Goal: Task Accomplishment & Management: Manage account settings

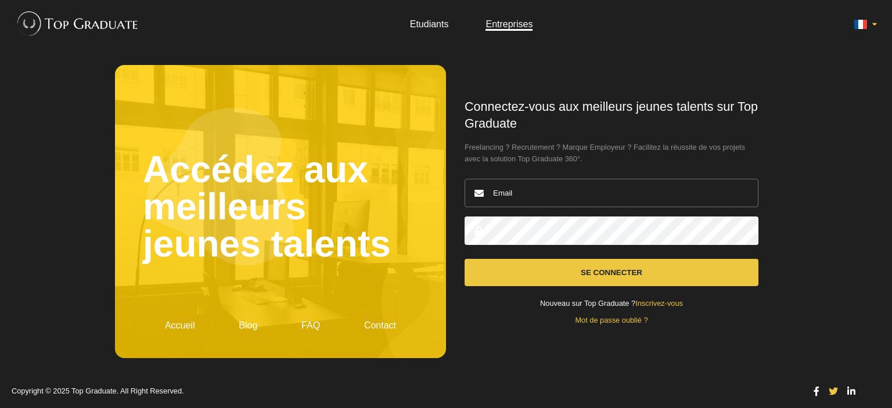
click at [548, 189] on input "email" at bounding box center [611, 193] width 294 height 28
click at [495, 297] on form "Connectez-vous aux meilleurs jeunes talents sur Top Graduate Freelancing ? Recr…" at bounding box center [611, 212] width 294 height 226
click at [637, 322] on link "Mot de passe oublié ?" at bounding box center [611, 320] width 73 height 9
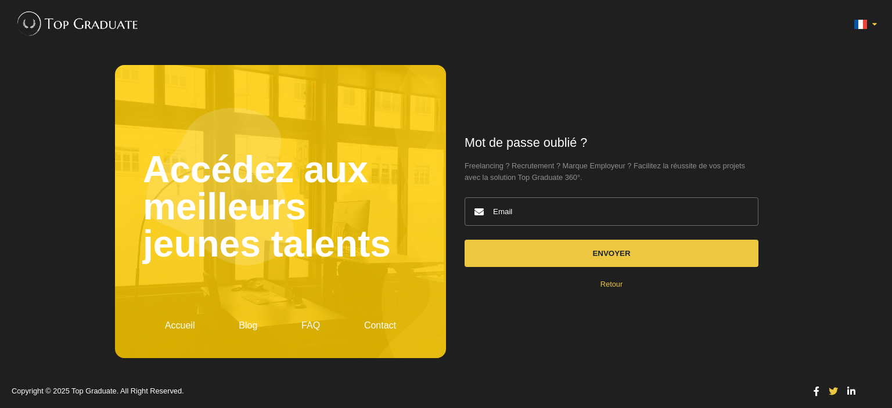
click at [521, 211] on input "email" at bounding box center [611, 211] width 294 height 28
type input "[EMAIL_ADDRESS][DOMAIN_NAME]"
click at [464, 240] on button "Envoyer" at bounding box center [611, 253] width 294 height 27
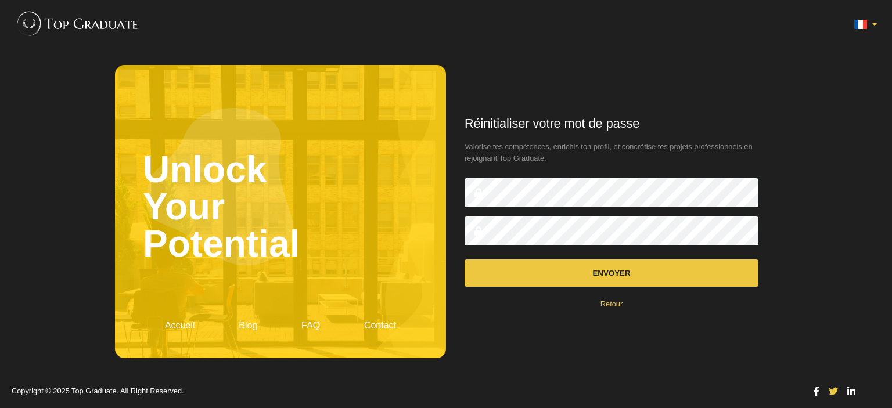
click at [591, 270] on button "Envoyer" at bounding box center [611, 272] width 294 height 27
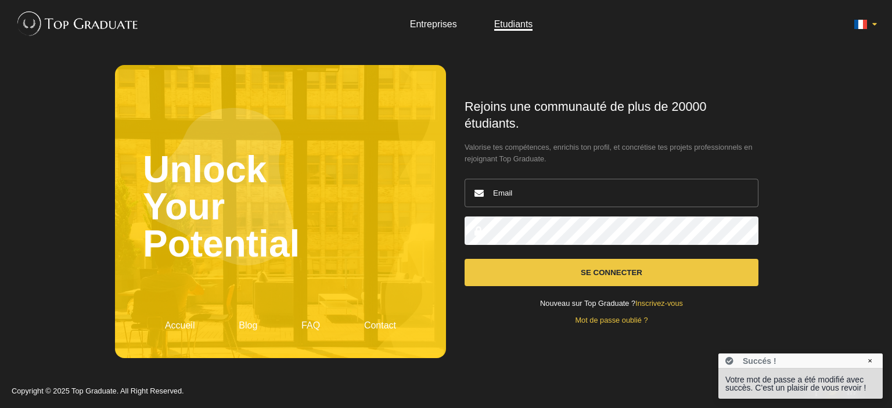
click at [573, 194] on input "email" at bounding box center [611, 193] width 294 height 28
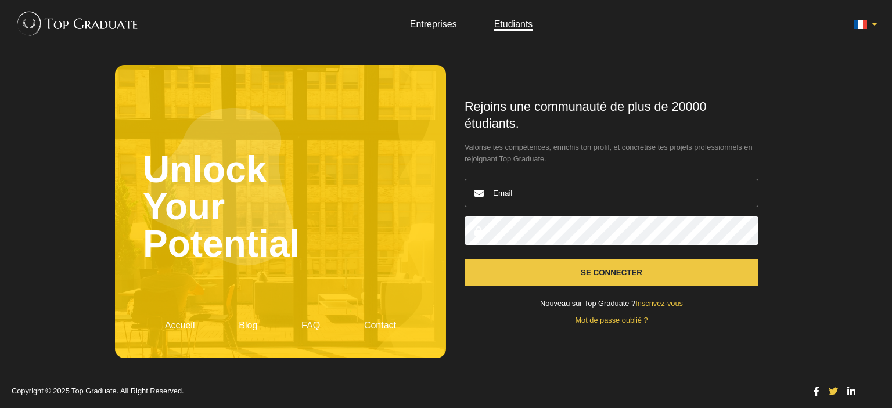
type input "[EMAIL_ADDRESS][DOMAIN_NAME]"
click at [580, 269] on button "Se connecter" at bounding box center [611, 272] width 294 height 27
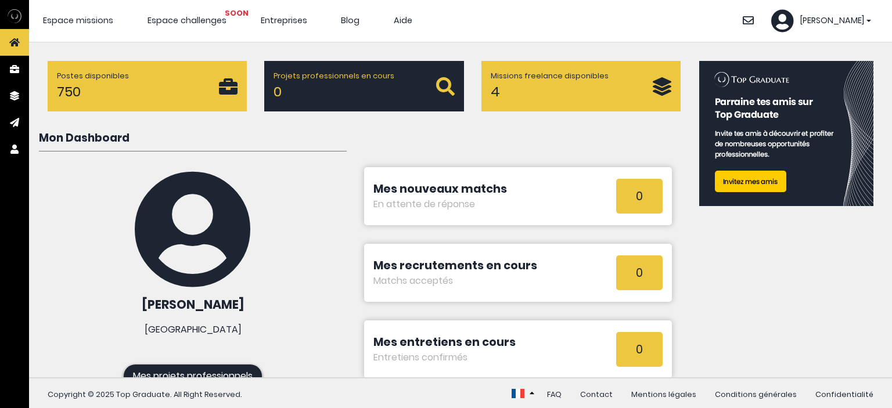
click at [846, 19] on span "[PERSON_NAME]" at bounding box center [831, 21] width 64 height 13
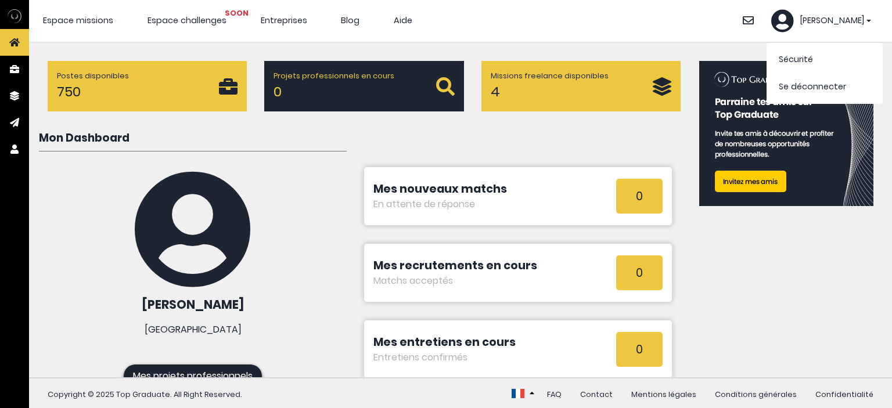
click at [793, 23] on icon at bounding box center [782, 20] width 23 height 23
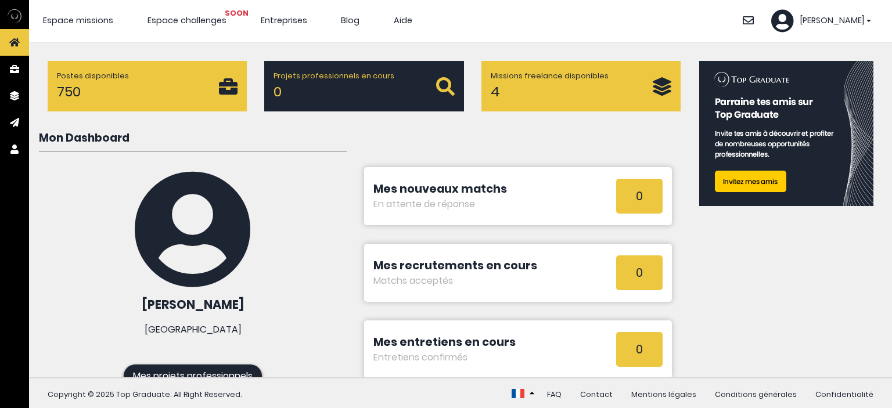
click at [793, 23] on icon at bounding box center [782, 20] width 23 height 23
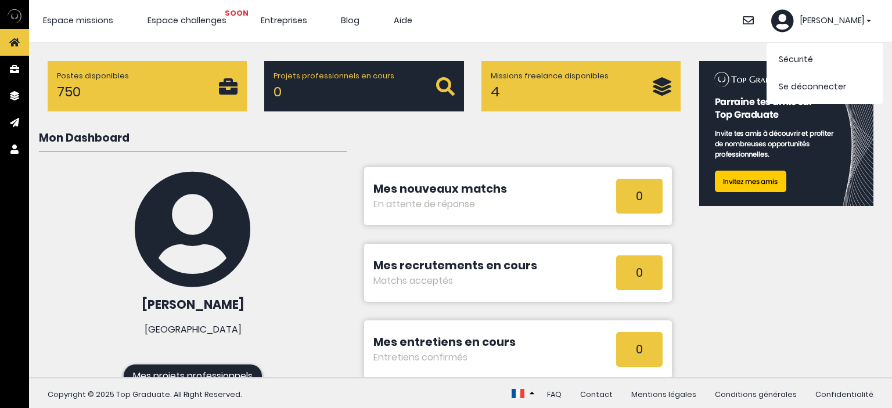
click at [803, 53] on li "Sécurité" at bounding box center [824, 59] width 110 height 27
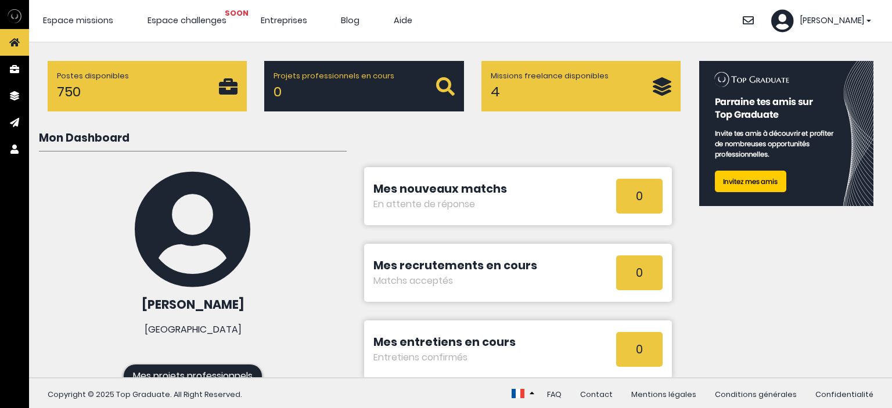
click at [824, 12] on div "[PERSON_NAME]" at bounding box center [821, 20] width 100 height 23
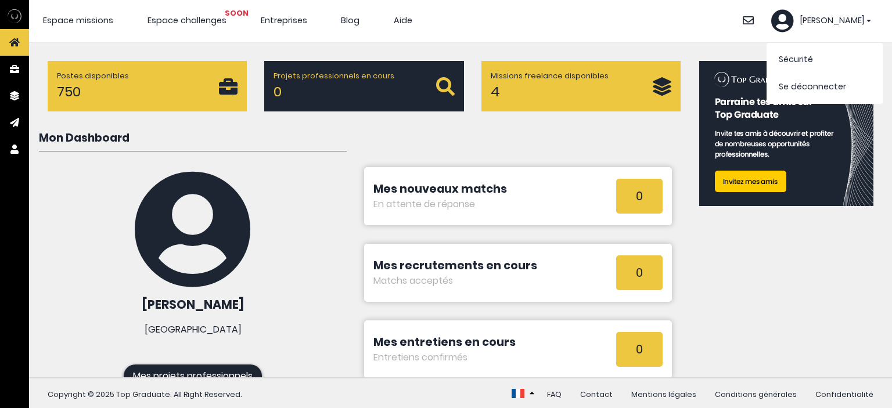
click at [799, 56] on link "Sécurité" at bounding box center [795, 59] width 34 height 12
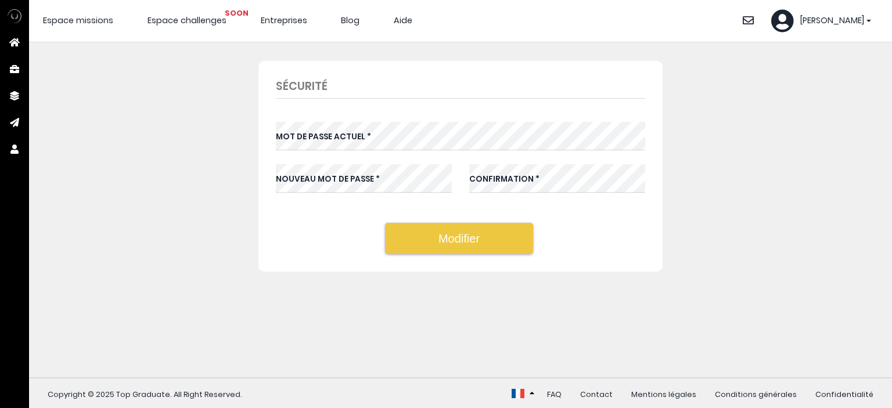
click at [793, 17] on icon at bounding box center [782, 20] width 23 height 23
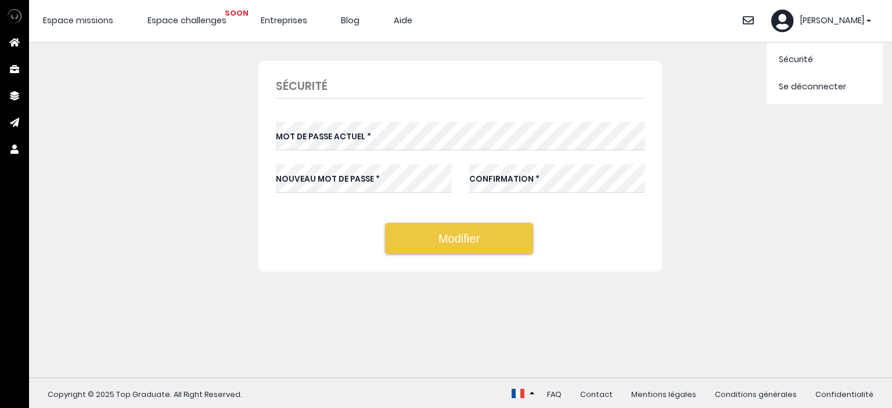
click at [753, 22] on icon at bounding box center [747, 20] width 11 height 11
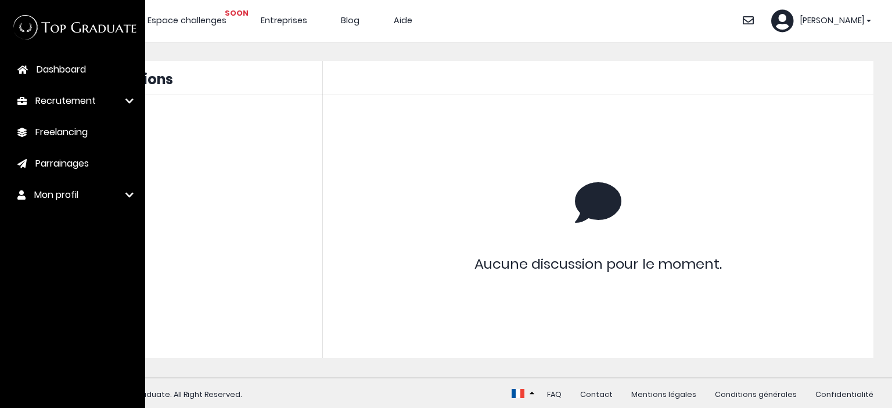
click at [71, 200] on span "Mon profil" at bounding box center [56, 195] width 44 height 14
click at [73, 221] on span "Modifier mon CV" at bounding box center [67, 222] width 64 height 11
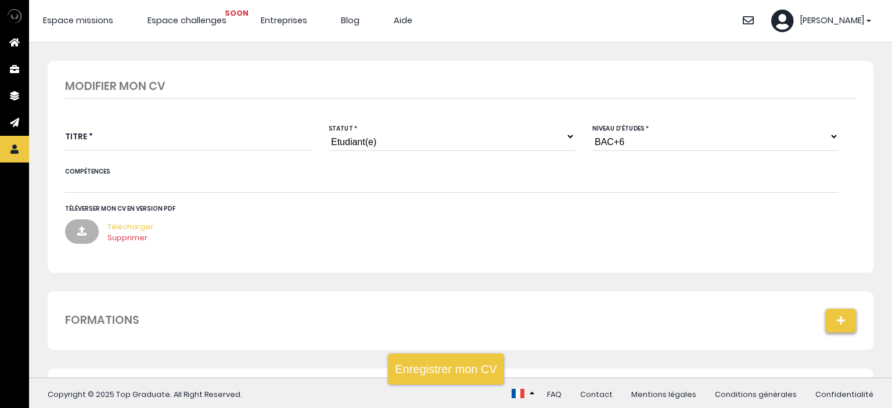
click at [118, 224] on link "Télécharger" at bounding box center [130, 226] width 46 height 11
click at [135, 235] on link "Supprimer" at bounding box center [127, 237] width 40 height 11
click at [610, 140] on select "Niveau d'études BAC+6 BAC+5 BAC+4 BAC+3 BAC+2 BAC+1" at bounding box center [715, 136] width 246 height 29
click at [611, 143] on select "Niveau d'études BAC+6 BAC+5 BAC+4 BAC+3 BAC+2 BAC+1" at bounding box center [715, 136] width 246 height 29
click at [466, 373] on button "Enregistrer mon CV" at bounding box center [446, 368] width 116 height 31
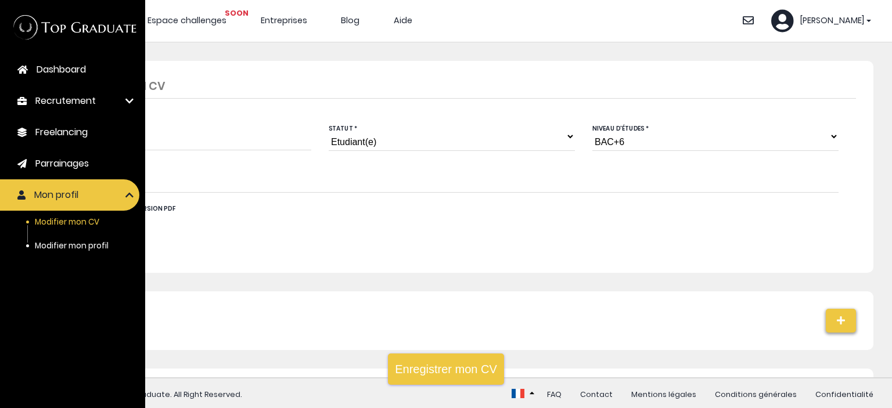
click at [19, 124] on link "Freelancing" at bounding box center [69, 132] width 139 height 31
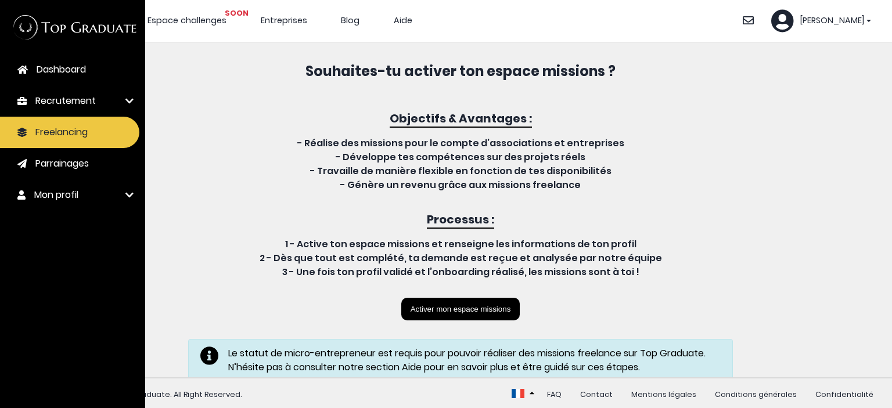
click at [62, 195] on span "Mon profil" at bounding box center [56, 195] width 44 height 14
click at [67, 243] on span "Modifier mon profil" at bounding box center [72, 245] width 74 height 11
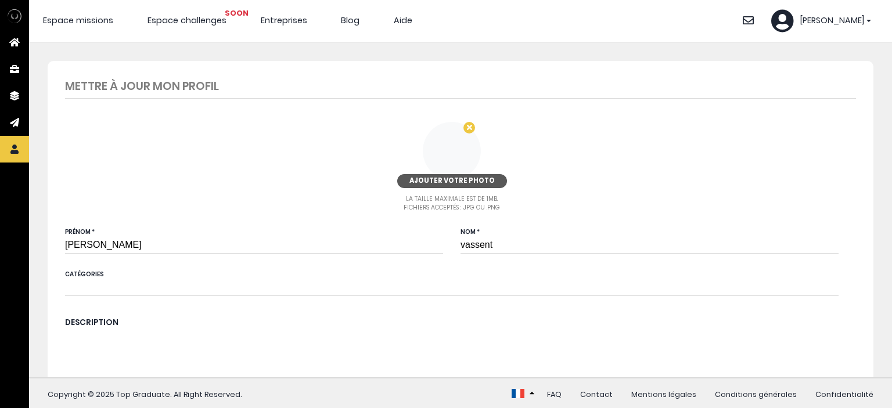
type input "6 78 67 98 82"
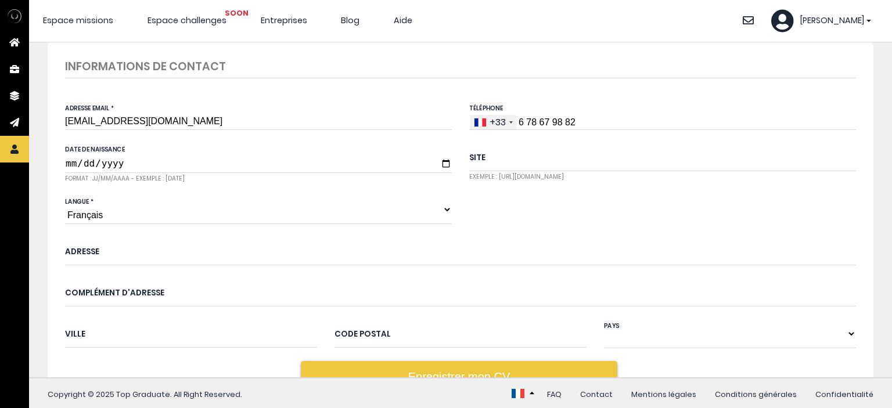
scroll to position [644, 0]
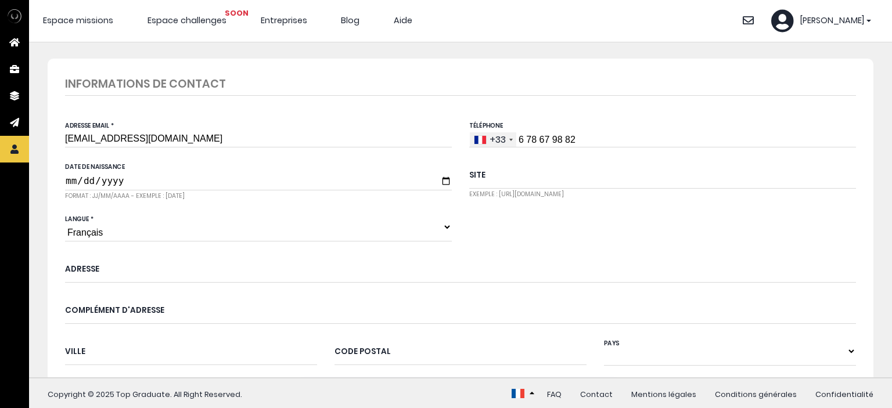
click at [542, 134] on input "6 78 67 98 82" at bounding box center [662, 140] width 387 height 16
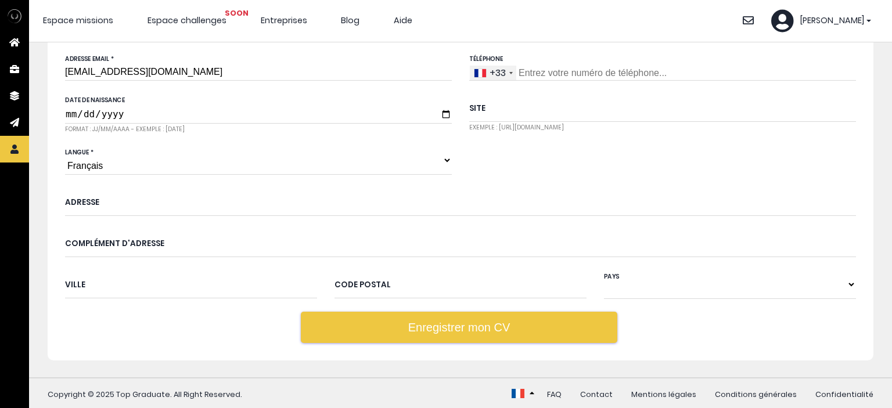
scroll to position [712, 0]
click at [474, 348] on div "Informations de contact Adresse email * marlenedu80@gmail.com Téléphone +33 Fra…" at bounding box center [460, 175] width 825 height 369
click at [485, 329] on button "Enregistrer mon CV" at bounding box center [459, 326] width 316 height 31
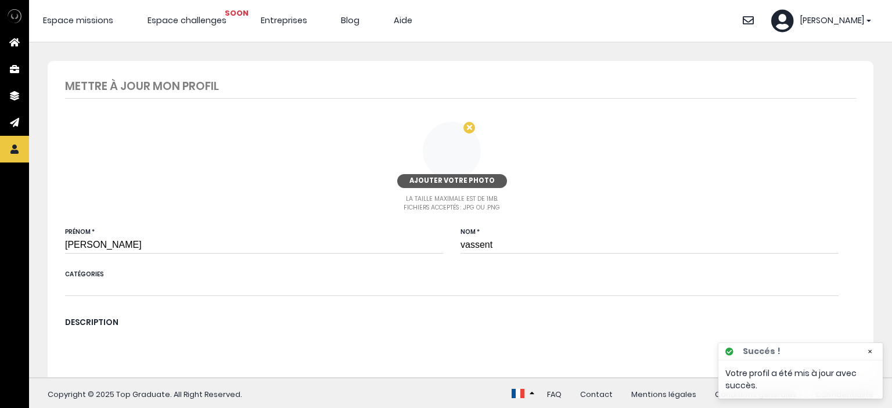
click at [233, 243] on input "[PERSON_NAME]" at bounding box center [254, 239] width 378 height 28
type input "m"
click at [483, 240] on input "vassent" at bounding box center [649, 239] width 378 height 28
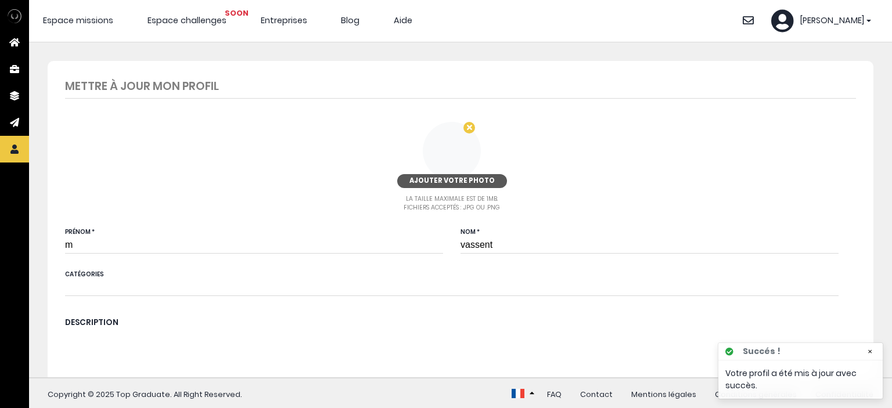
click at [483, 240] on input "vassent" at bounding box center [649, 239] width 378 height 28
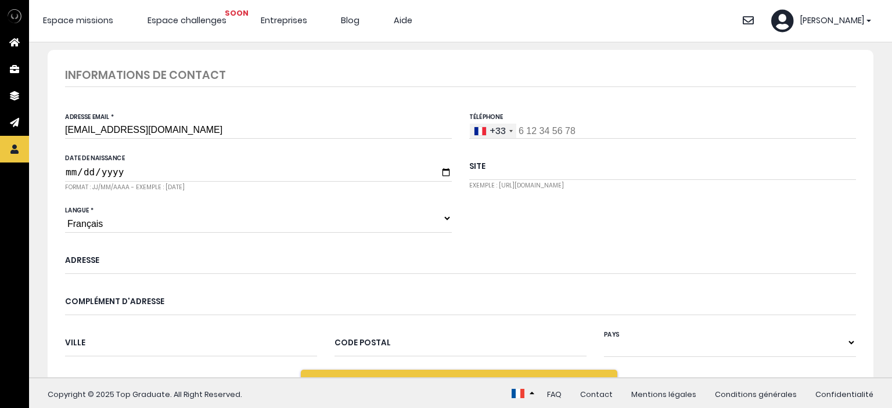
scroll to position [712, 0]
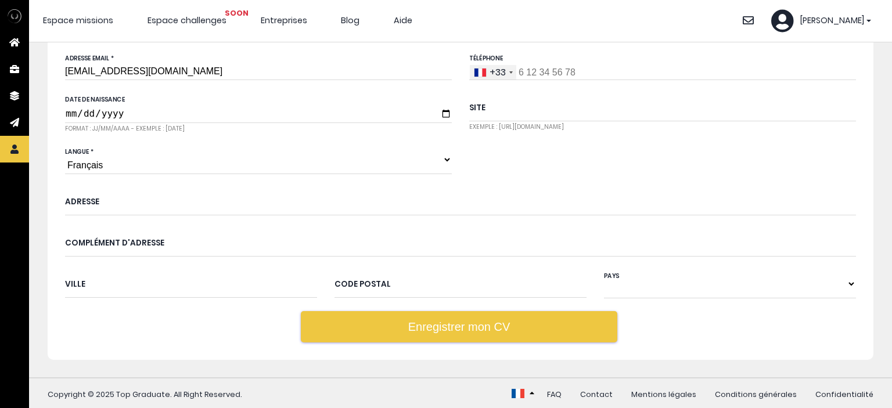
type input "v"
click at [402, 329] on button "Enregistrer mon CV" at bounding box center [459, 326] width 316 height 31
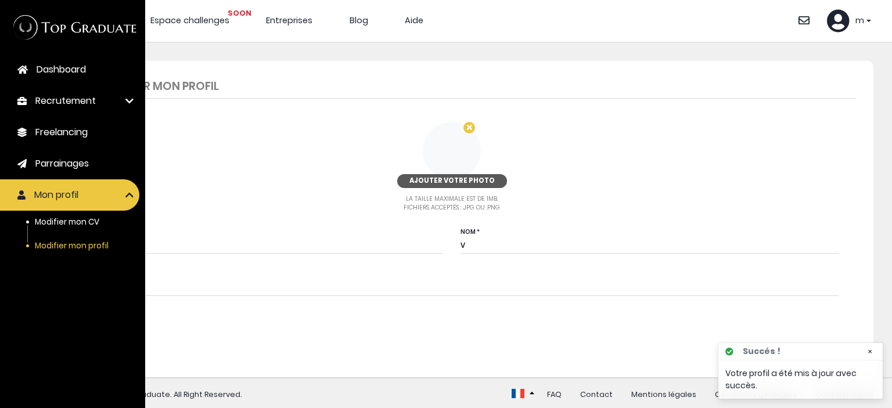
click at [72, 103] on span "Recrutement" at bounding box center [65, 101] width 60 height 14
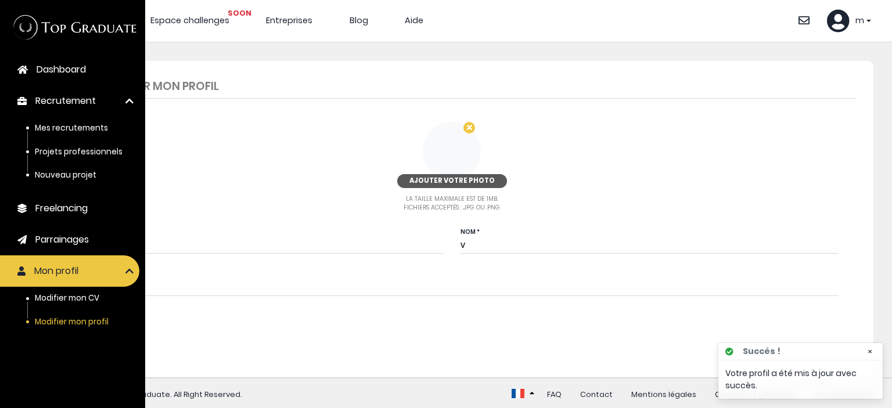
click at [222, 233] on input "m" at bounding box center [254, 239] width 378 height 28
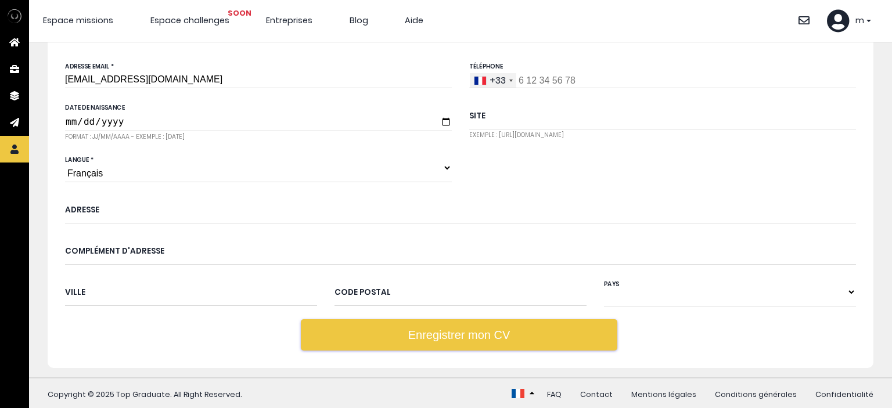
scroll to position [712, 0]
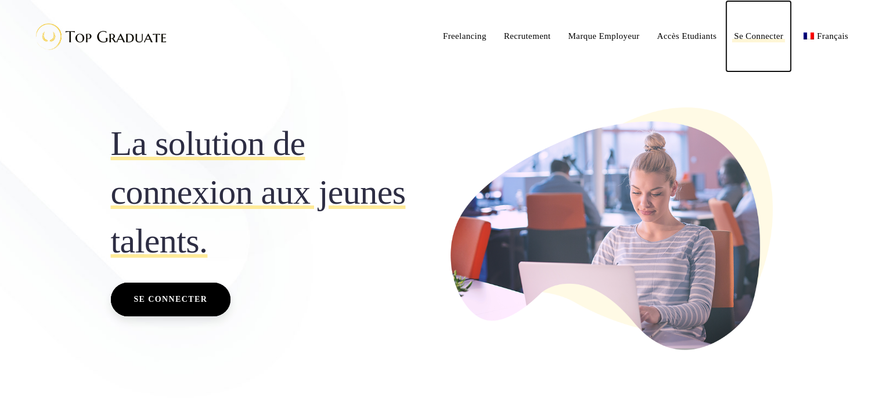
click at [764, 35] on span "Se Connecter" at bounding box center [758, 35] width 49 height 9
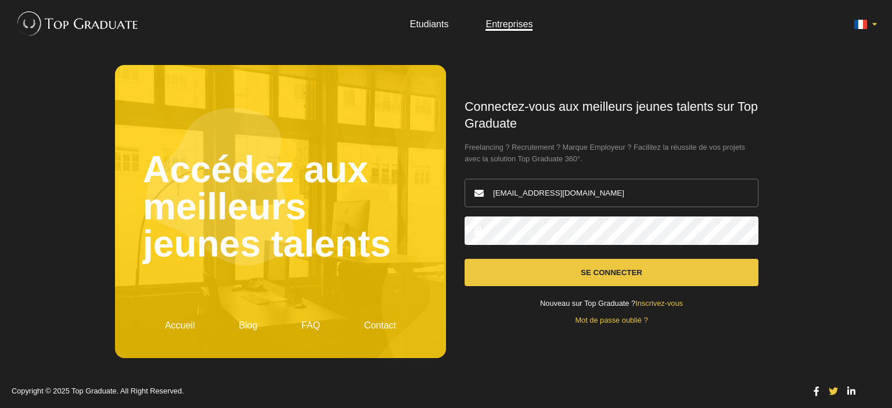
click at [625, 322] on link "Mot de passe oublié ?" at bounding box center [611, 320] width 73 height 9
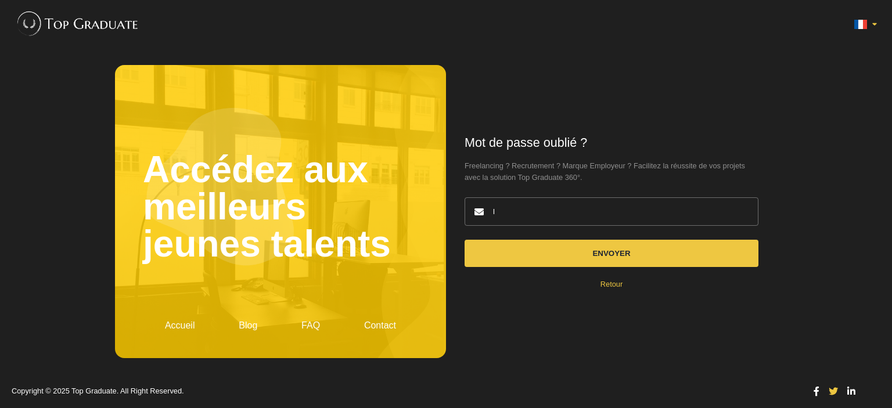
click at [603, 213] on input "l" at bounding box center [611, 211] width 294 height 28
type input "lzkejsfehdjfhkjdfcv@gmail.com"
click at [464, 240] on button "Envoyer" at bounding box center [611, 253] width 294 height 27
click at [607, 255] on button "Envoyer" at bounding box center [611, 253] width 294 height 27
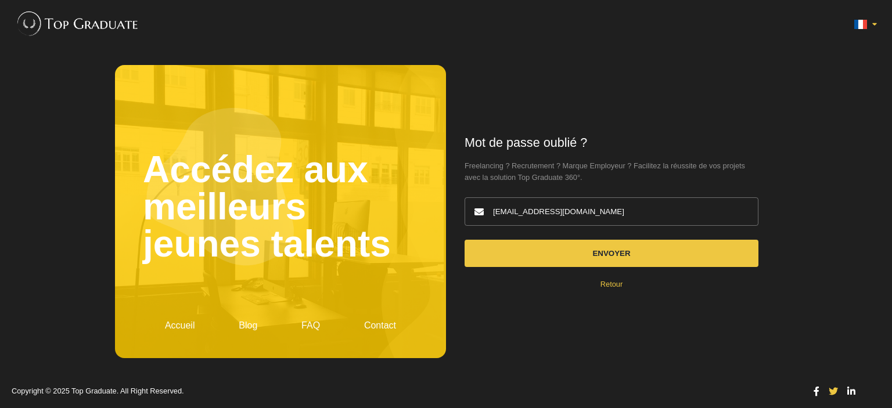
drag, startPoint x: 573, startPoint y: 203, endPoint x: 552, endPoint y: 210, distance: 21.8
click at [552, 210] on input "lzkejsfehdjfhkjdfcv@gmail.com" at bounding box center [611, 211] width 294 height 28
click at [558, 210] on input "lzkejsfehdjfhkjdfcv@gmail.com" at bounding box center [611, 211] width 294 height 28
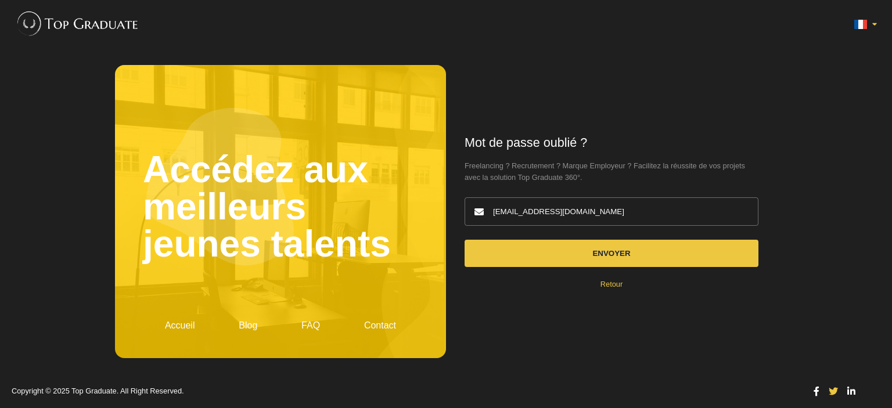
click at [558, 210] on input "lzkejsfehdjfhkjdfcv@gmail.com" at bounding box center [611, 211] width 294 height 28
type input "[EMAIL_ADDRESS][DOMAIN_NAME]"
click at [604, 265] on button "Envoyer" at bounding box center [611, 253] width 294 height 27
click at [609, 283] on link "Retour" at bounding box center [611, 284] width 22 height 9
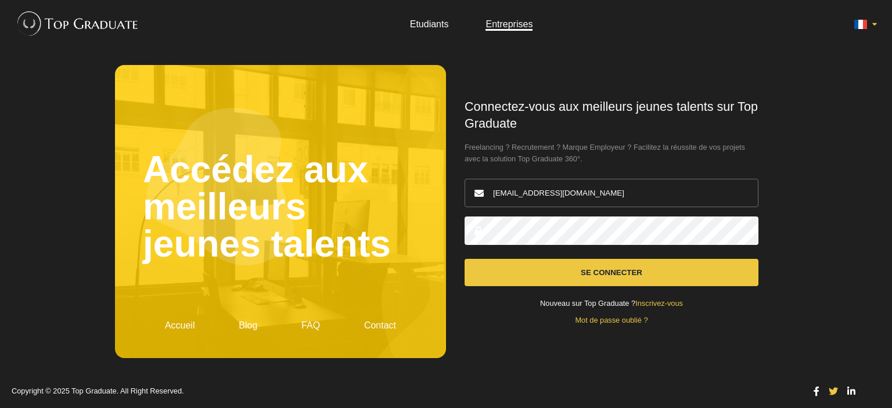
click at [650, 304] on link "Inscrivez-vous" at bounding box center [659, 303] width 48 height 9
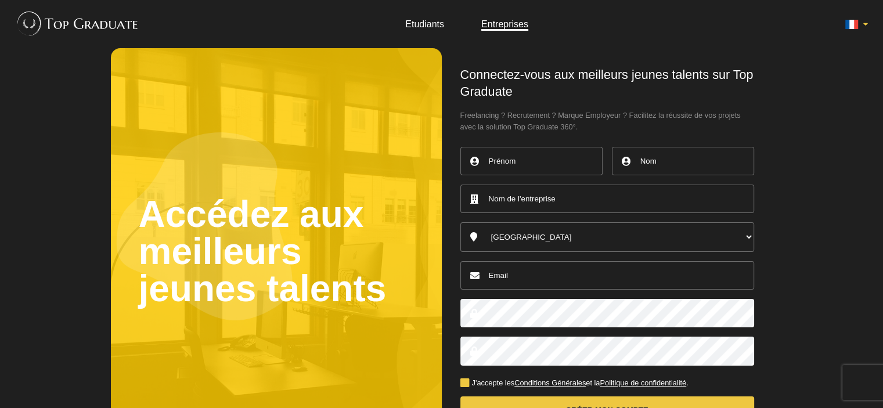
click at [420, 23] on link "Etudiants" at bounding box center [424, 24] width 39 height 10
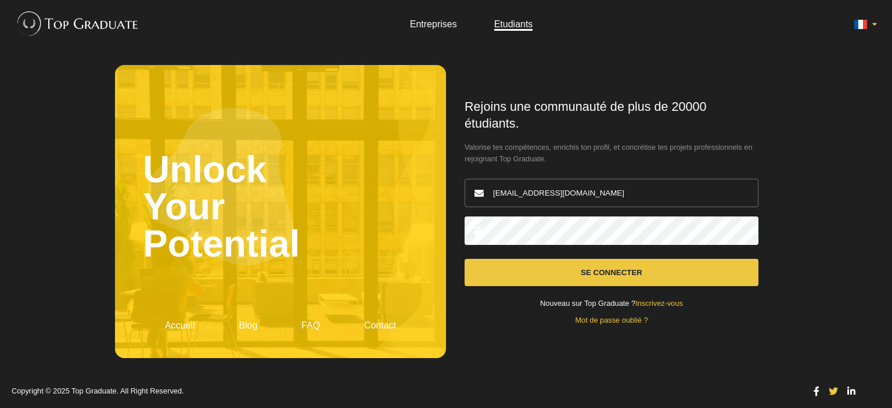
click at [653, 300] on link "Inscrivez-vous" at bounding box center [659, 303] width 48 height 9
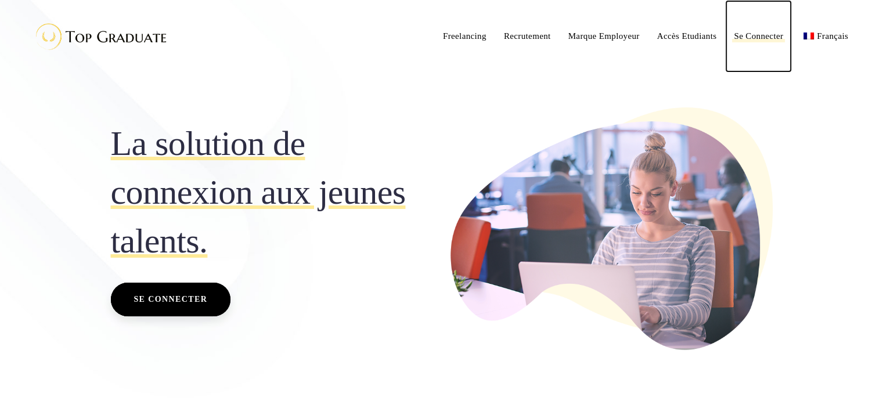
click at [754, 39] on span "Se Connecter" at bounding box center [758, 35] width 49 height 9
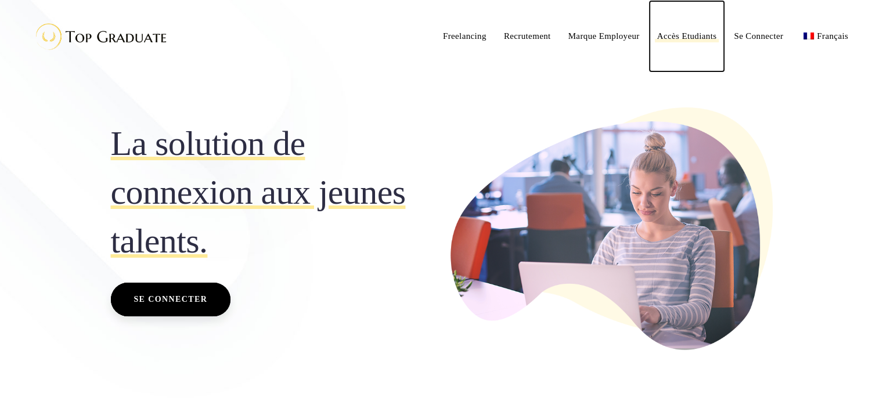
click at [690, 37] on span "Accès Etudiants" at bounding box center [687, 35] width 60 height 9
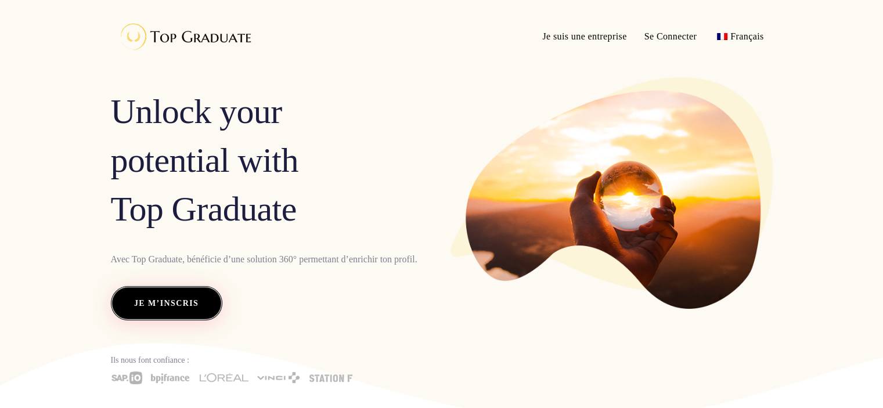
click at [156, 300] on span "Je m’inscris" at bounding box center [166, 303] width 64 height 15
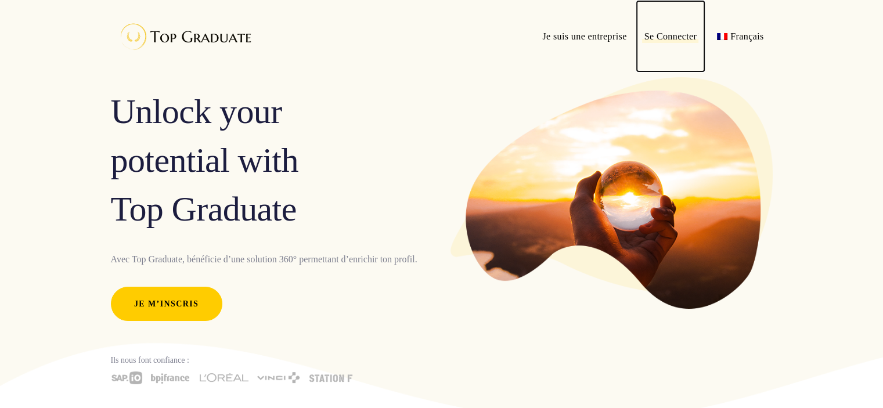
click at [656, 41] on span "Se Connecter" at bounding box center [670, 36] width 53 height 10
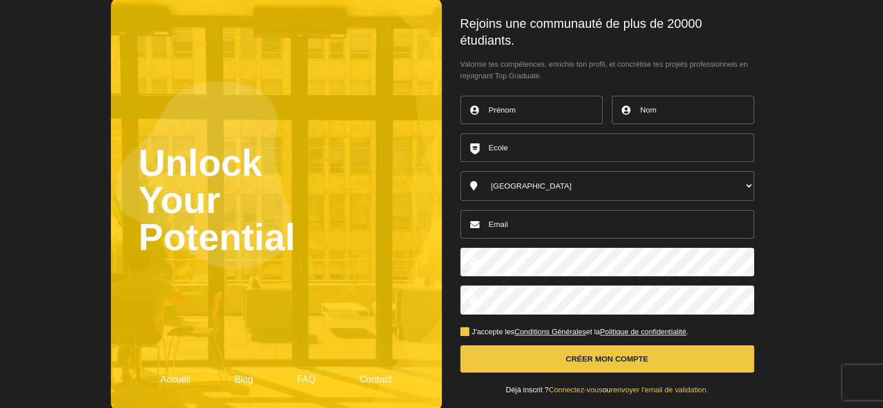
scroll to position [88, 0]
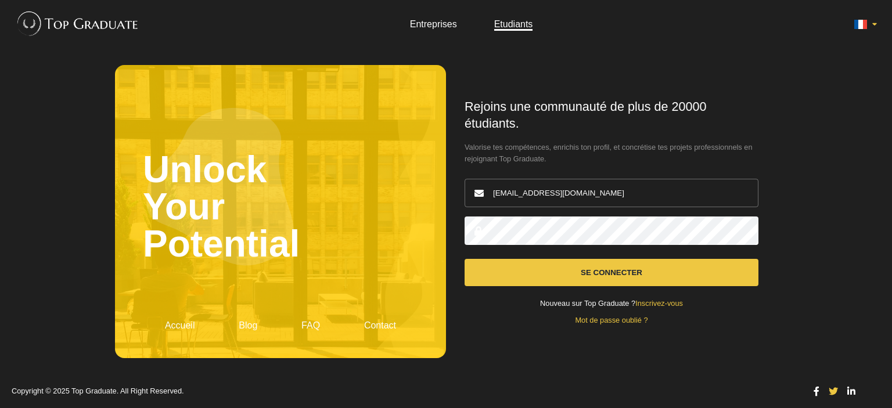
click at [622, 323] on link "Mot de passe oublié ?" at bounding box center [611, 320] width 73 height 9
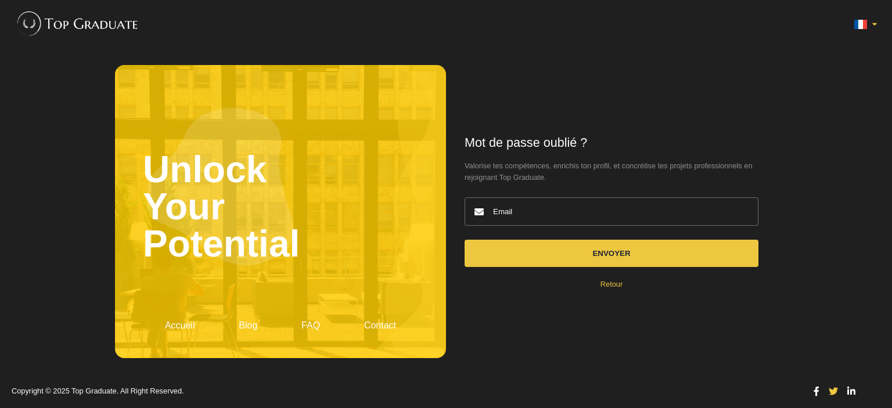
click at [536, 206] on input "email" at bounding box center [611, 211] width 294 height 28
type input "marlenedu80@gmail.com"
click at [464, 240] on button "Envoyer" at bounding box center [611, 253] width 294 height 27
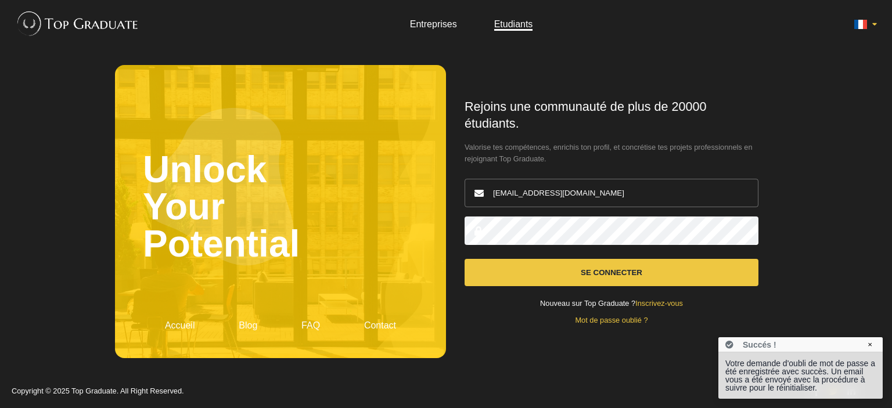
click at [773, 369] on div "Votre demande d'oubli de mot de passe a été enregistrée avec succès. Un email v…" at bounding box center [800, 375] width 164 height 46
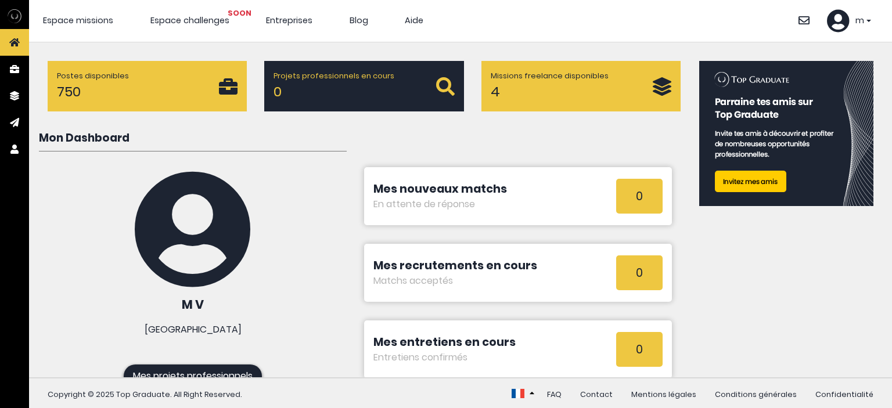
click at [857, 18] on span "m" at bounding box center [859, 21] width 9 height 13
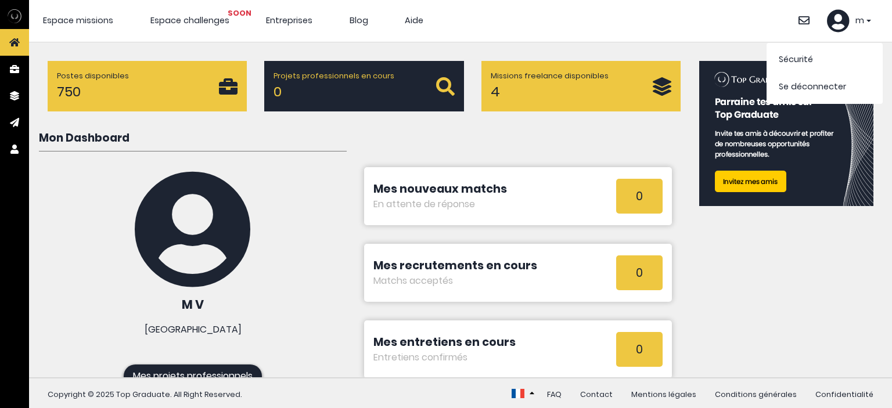
click at [71, 23] on span "Espace missions" at bounding box center [78, 21] width 70 height 12
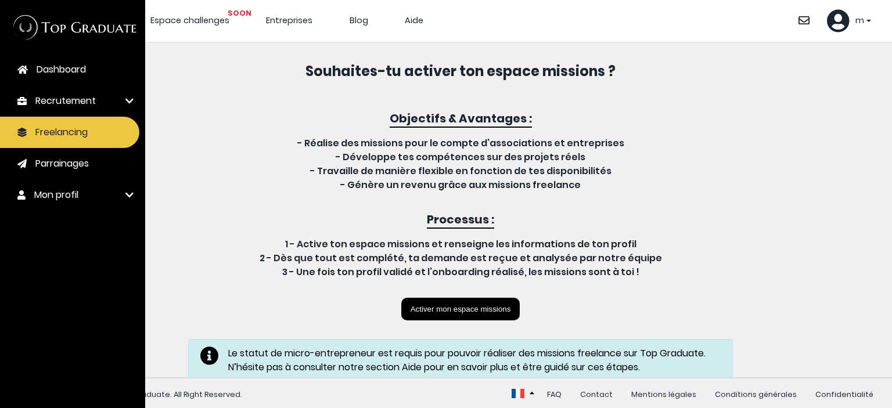
click at [56, 74] on span "Dashboard" at bounding box center [61, 70] width 49 height 14
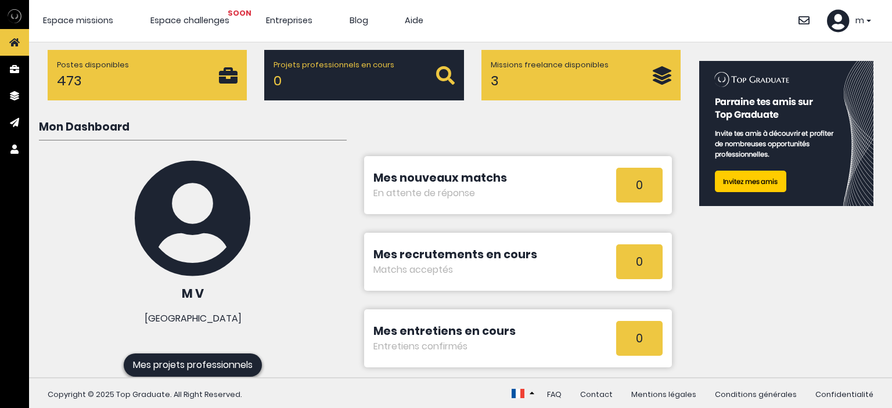
scroll to position [19, 0]
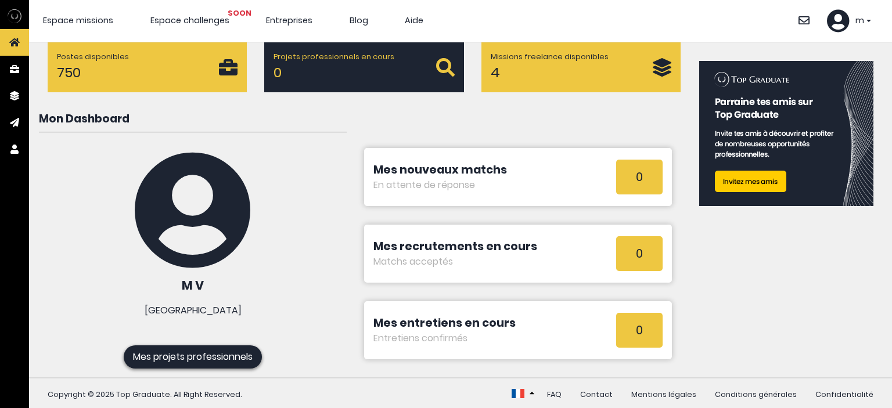
click at [201, 355] on link "Mes projets professionnels" at bounding box center [193, 356] width 138 height 23
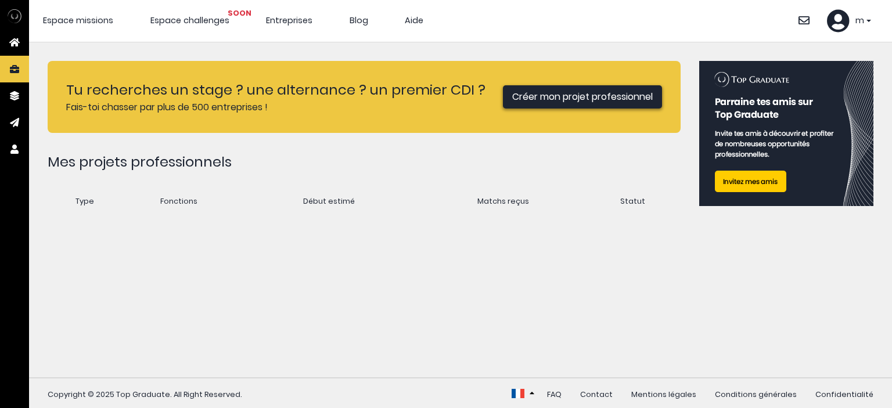
click at [541, 93] on link "Créer mon projet professionnel" at bounding box center [582, 96] width 159 height 23
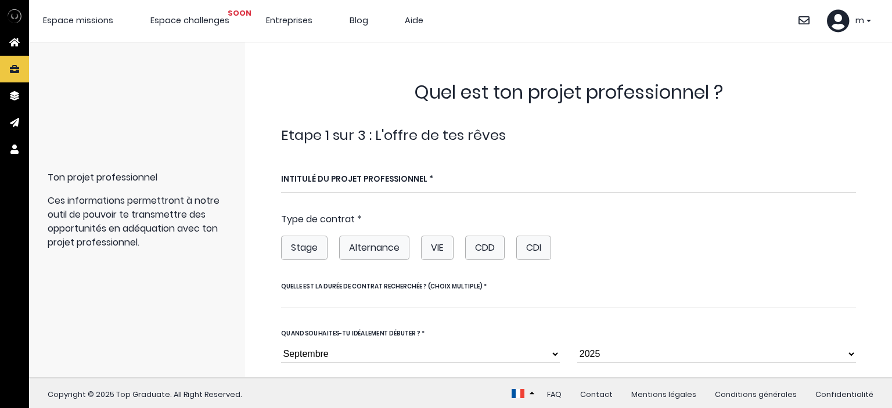
select select "9"
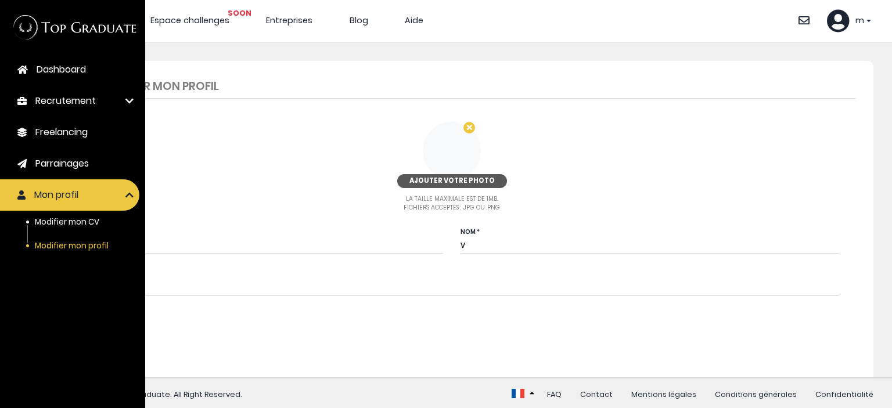
click at [53, 221] on span "Modifier mon CV" at bounding box center [67, 222] width 64 height 11
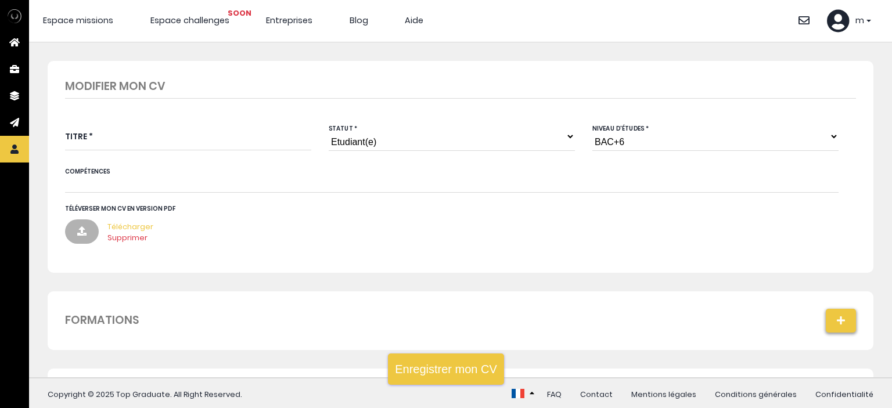
click at [125, 235] on link "Supprimer" at bounding box center [127, 237] width 40 height 11
click at [451, 366] on button "Enregistrer mon CV" at bounding box center [446, 368] width 116 height 31
click at [170, 141] on input "Titre *" at bounding box center [188, 136] width 246 height 28
type input "o"
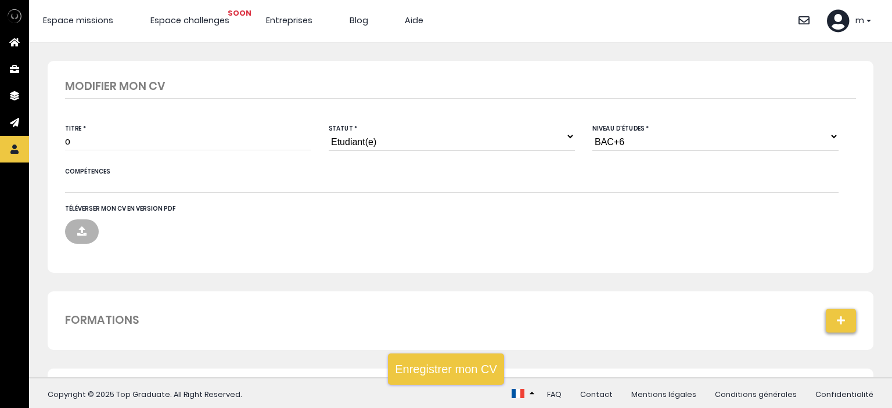
type input "o"
click at [420, 358] on button "Enregistrer mon CV" at bounding box center [446, 368] width 116 height 31
click at [834, 19] on icon at bounding box center [838, 20] width 23 height 23
click at [810, 85] on link "Se déconnecter" at bounding box center [811, 87] width 67 height 12
